Goal: Check status: Check status

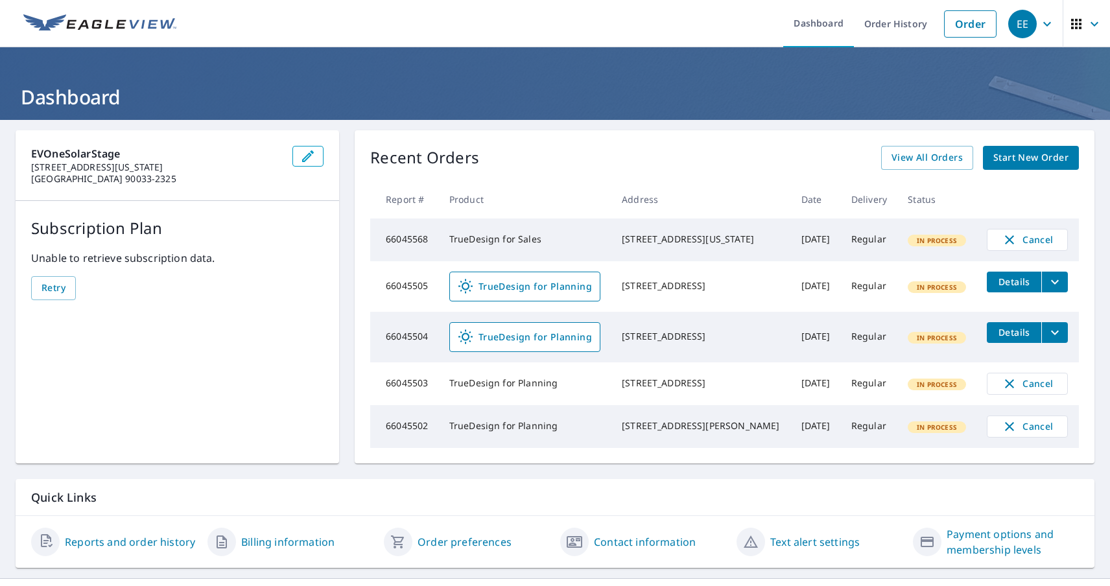
click at [1022, 23] on div "EE" at bounding box center [1022, 24] width 29 height 29
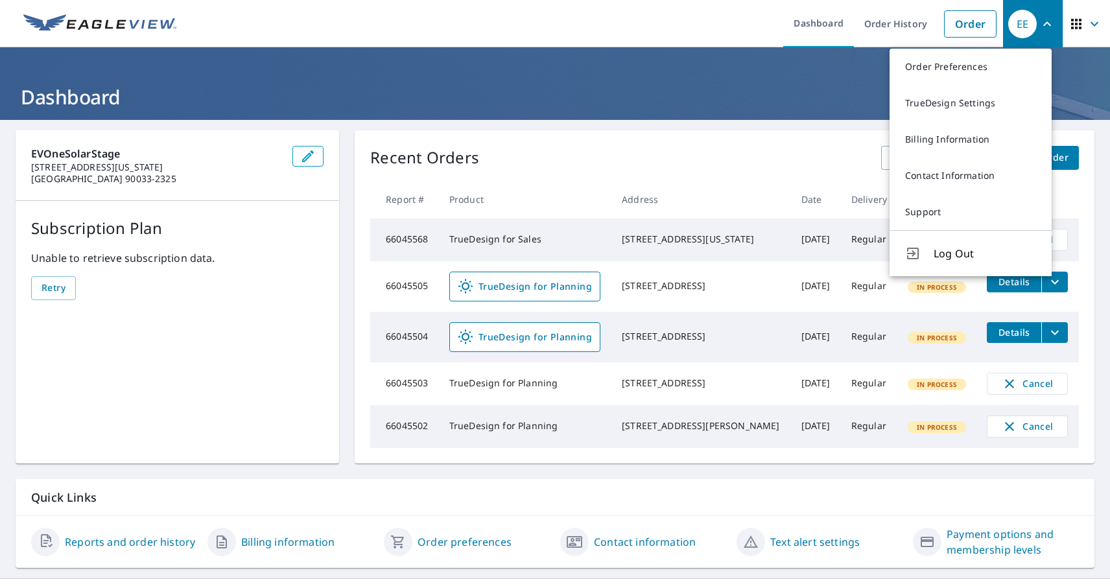
click at [1075, 23] on span "button" at bounding box center [1087, 23] width 36 height 31
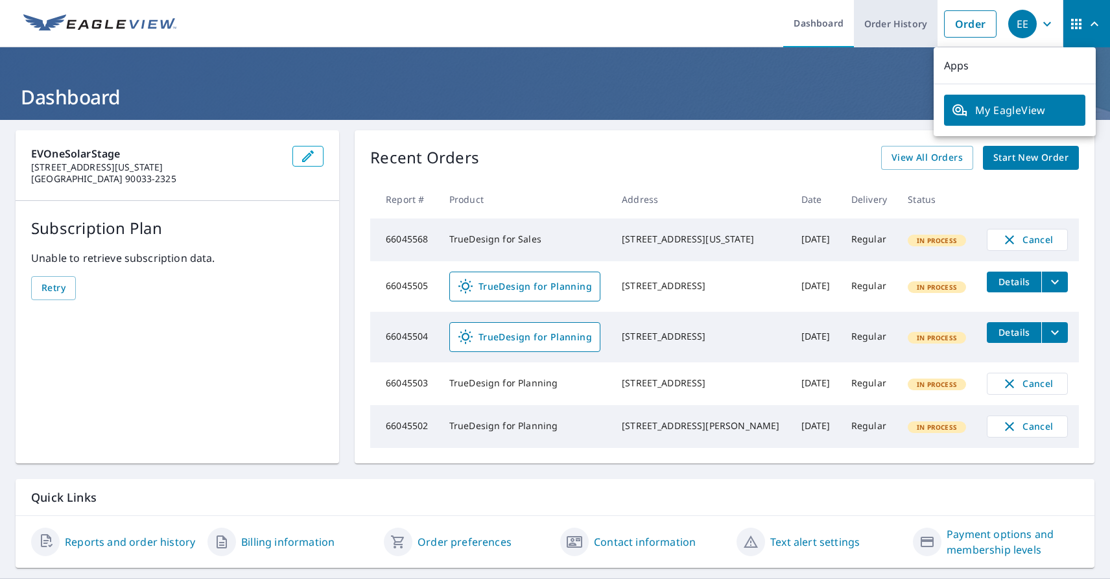
click at [885, 23] on link "Order History" at bounding box center [896, 23] width 84 height 47
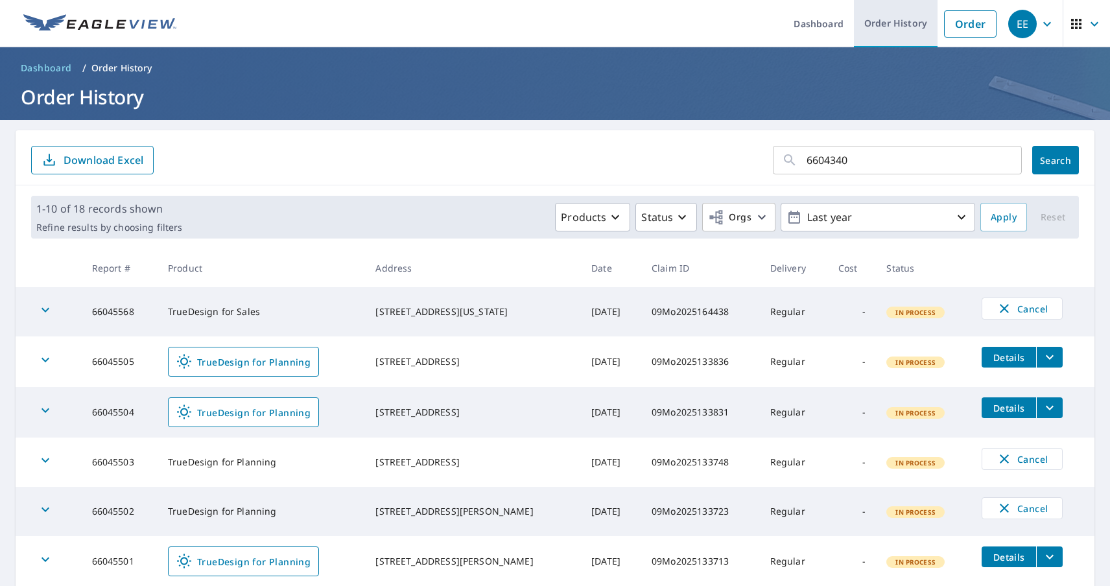
type input "66043405"
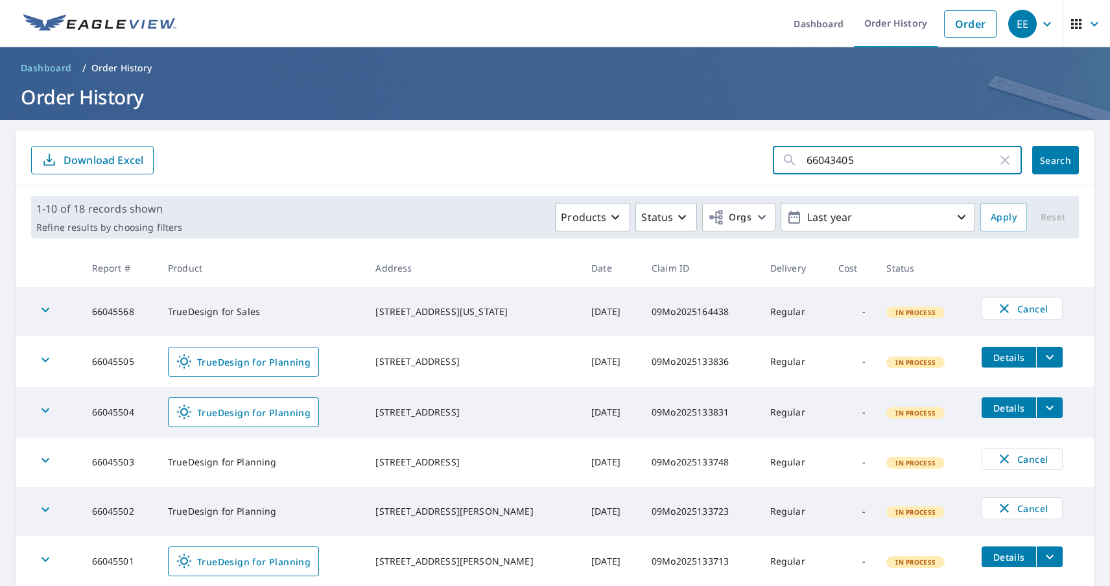
click at [1045, 160] on span "Search" at bounding box center [1056, 160] width 26 height 12
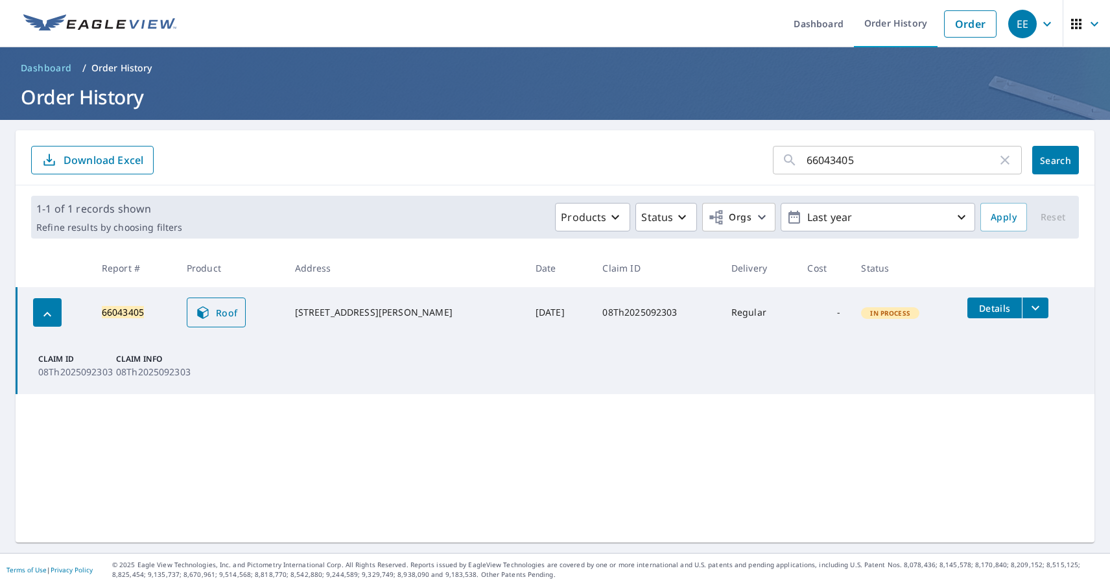
click at [222, 313] on span "Roof" at bounding box center [216, 313] width 43 height 16
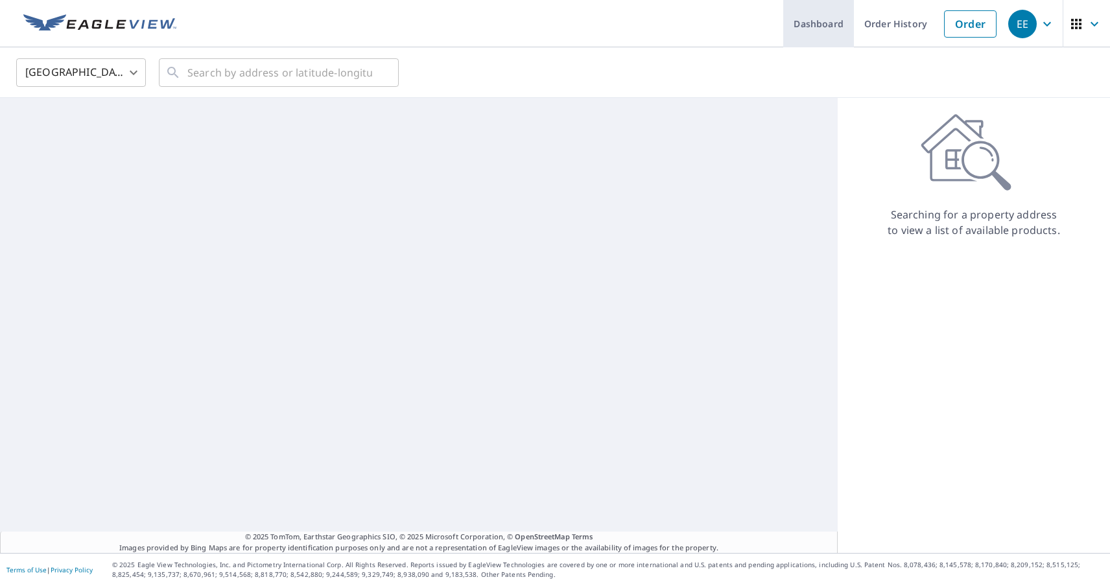
click at [809, 23] on link "Dashboard" at bounding box center [818, 23] width 71 height 47
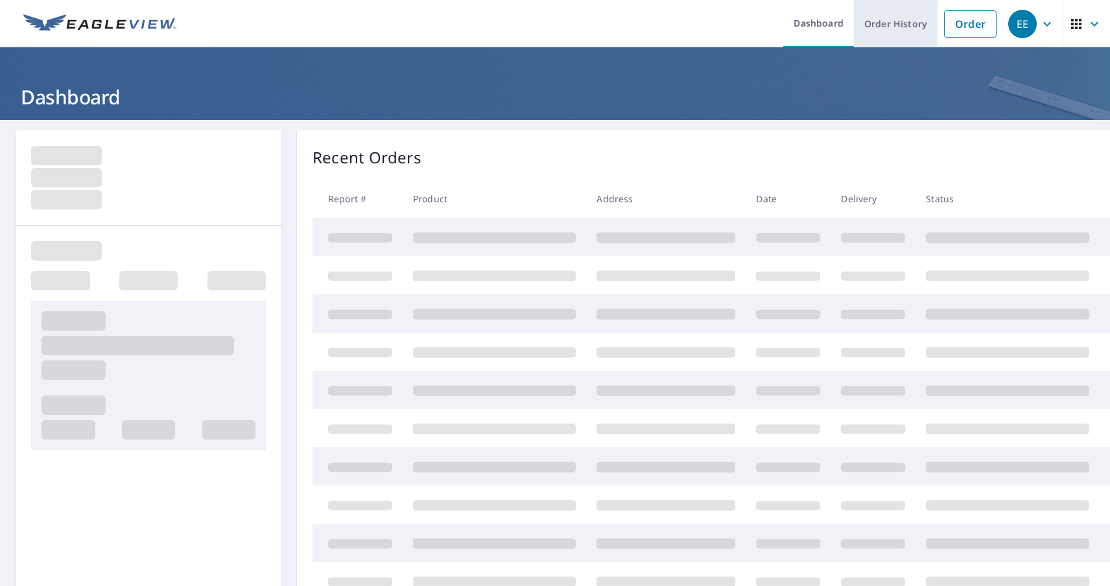
click at [885, 23] on link "Order History" at bounding box center [896, 23] width 84 height 47
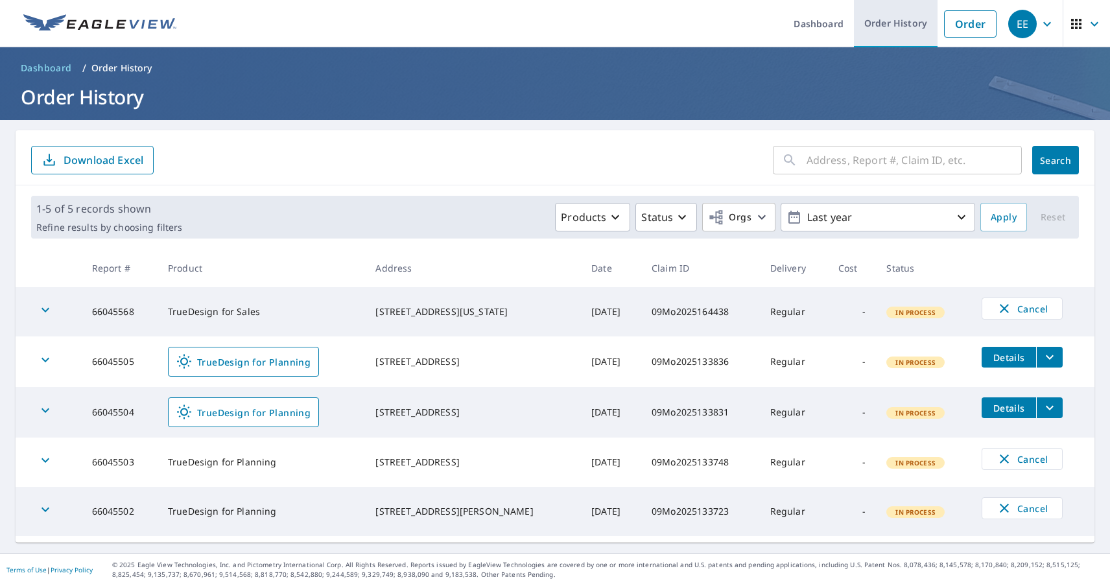
click at [885, 23] on link "Order History" at bounding box center [896, 23] width 84 height 47
type input "66043412"
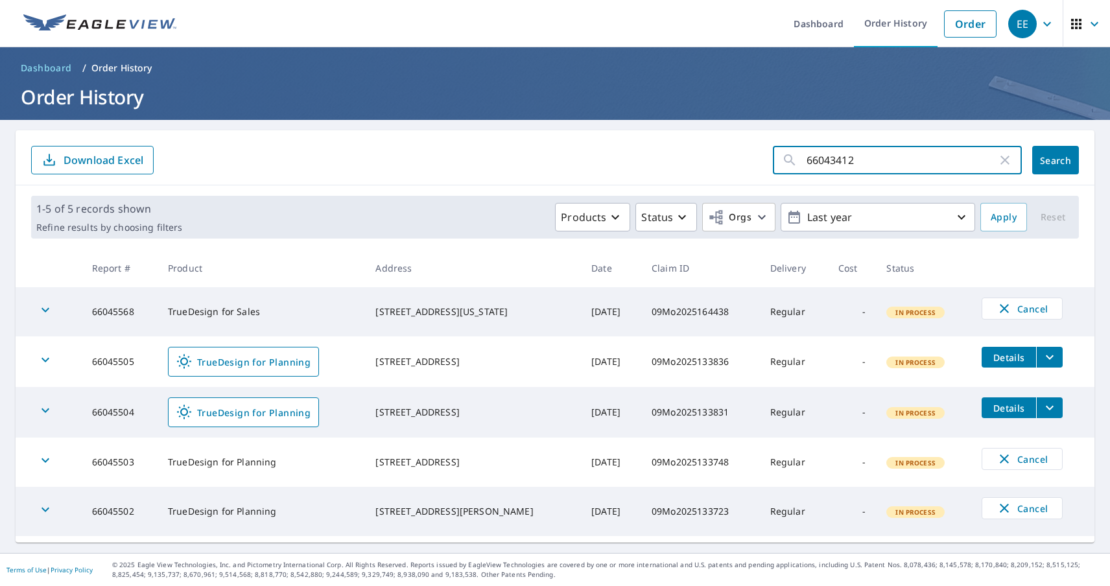
click at [1045, 160] on span "Search" at bounding box center [1056, 160] width 26 height 12
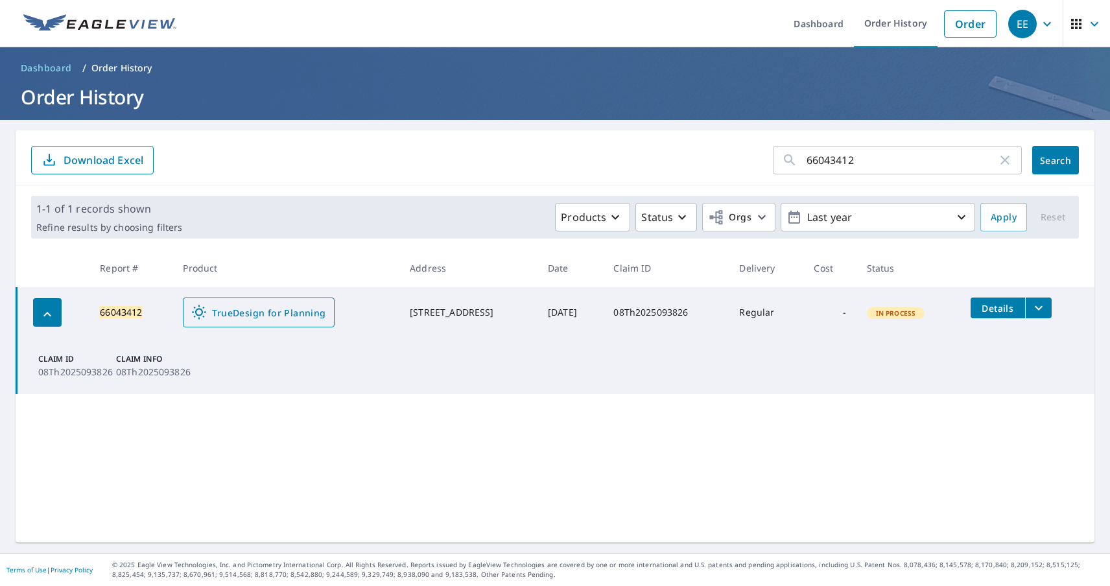
click at [249, 313] on span "TrueDesign for Planning" at bounding box center [258, 313] width 134 height 16
